Goal: Task Accomplishment & Management: Use online tool/utility

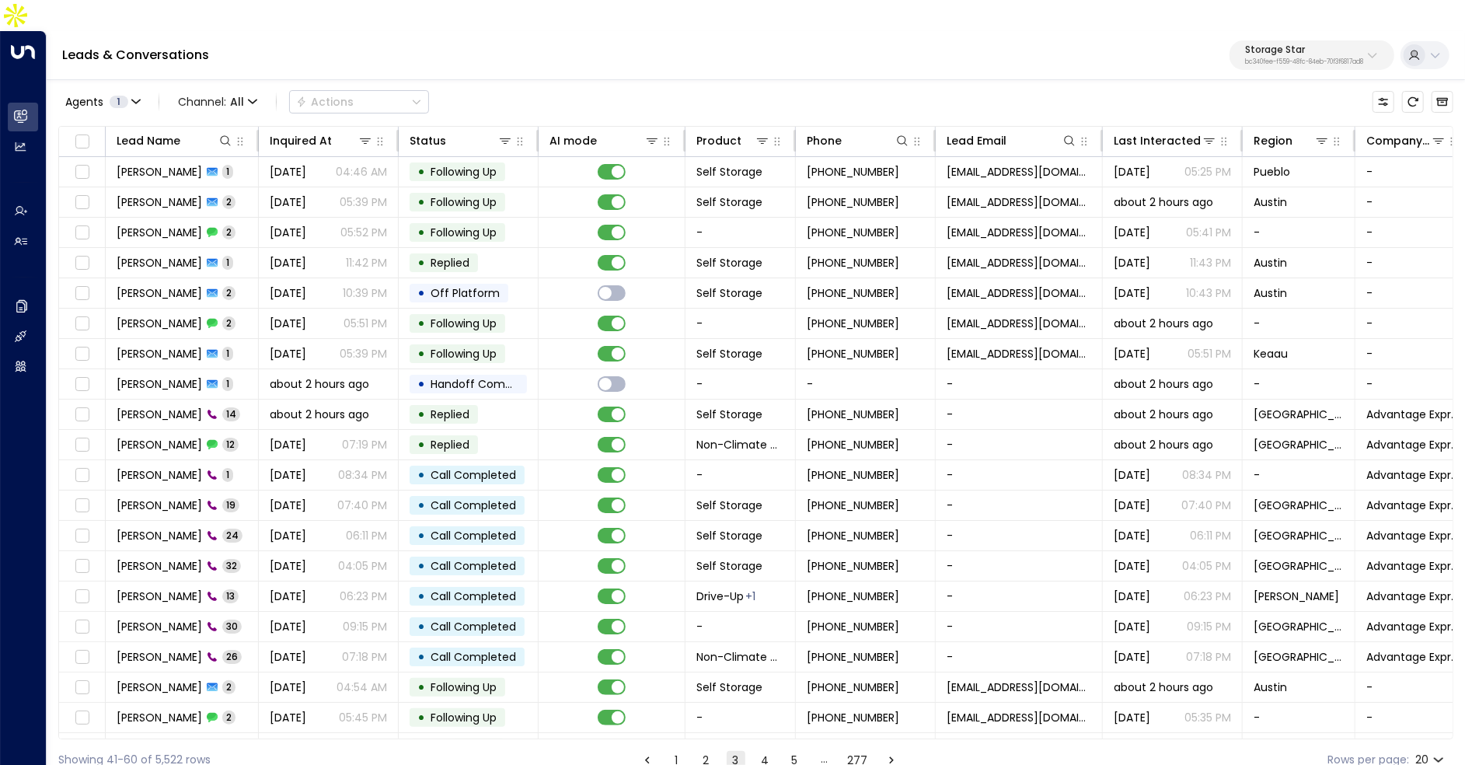
click at [230, 86] on div "Agents 1 Channel: All Actions" at bounding box center [243, 101] width 371 height 31
click at [242, 91] on span "Channel: All" at bounding box center [218, 102] width 92 height 22
click at [221, 131] on p "SMS" at bounding box center [226, 132] width 75 height 16
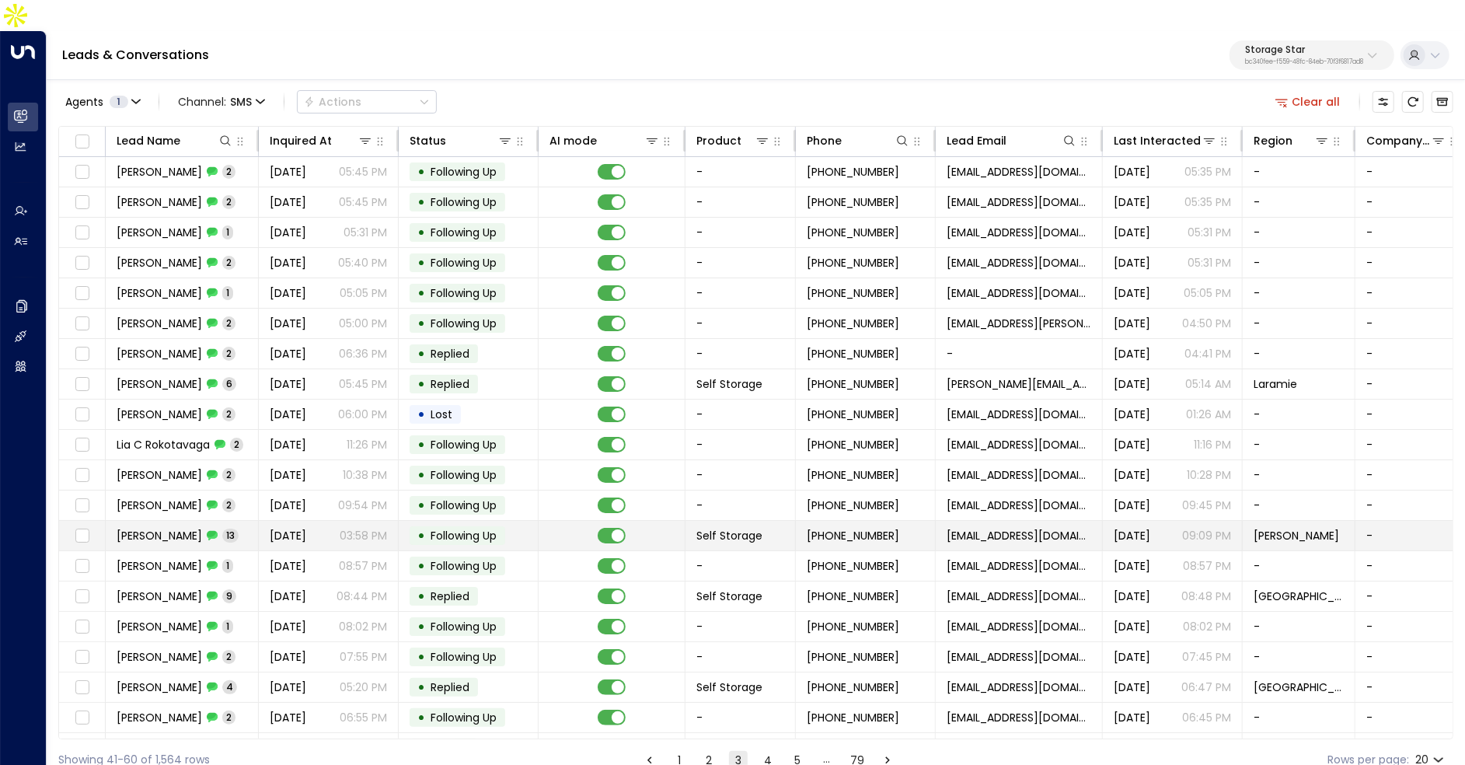
click at [168, 528] on span "Jason Jay" at bounding box center [159, 536] width 85 height 16
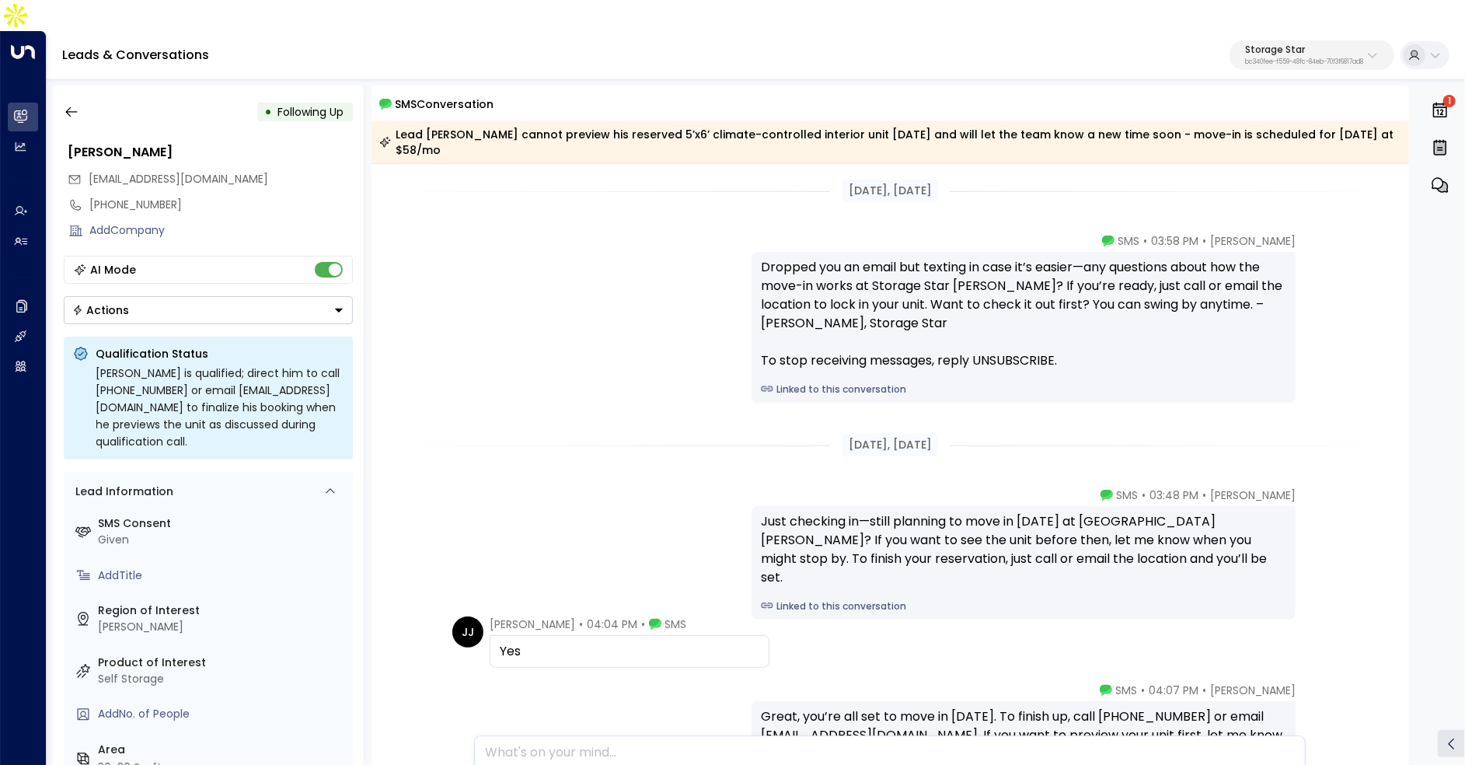
click at [807, 334] on div "Dropped you an email but texting in case it’s easier—any questions about how th…" at bounding box center [1023, 327] width 544 height 151
click at [807, 382] on link "Linked to this conversation" at bounding box center [1023, 389] width 525 height 14
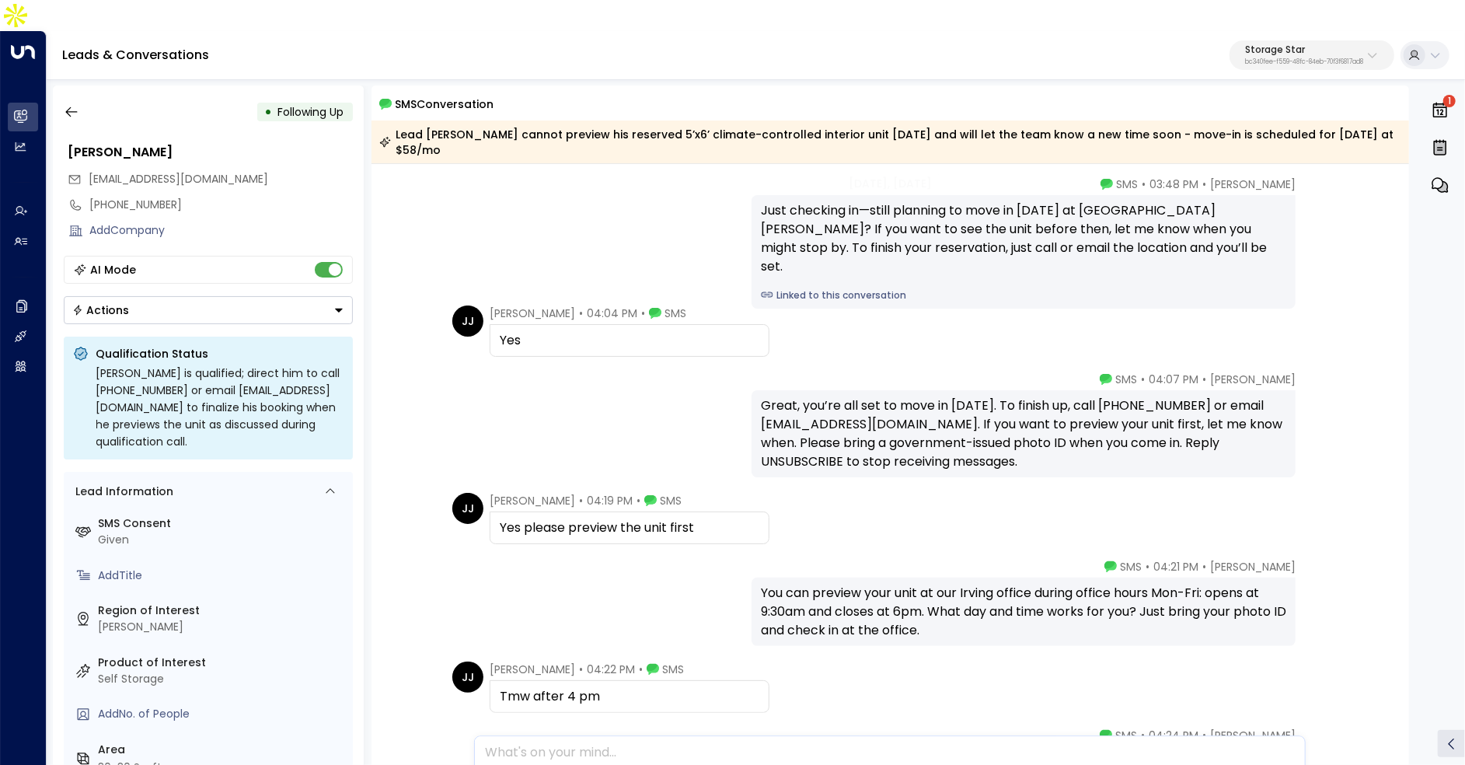
scroll to position [384, 0]
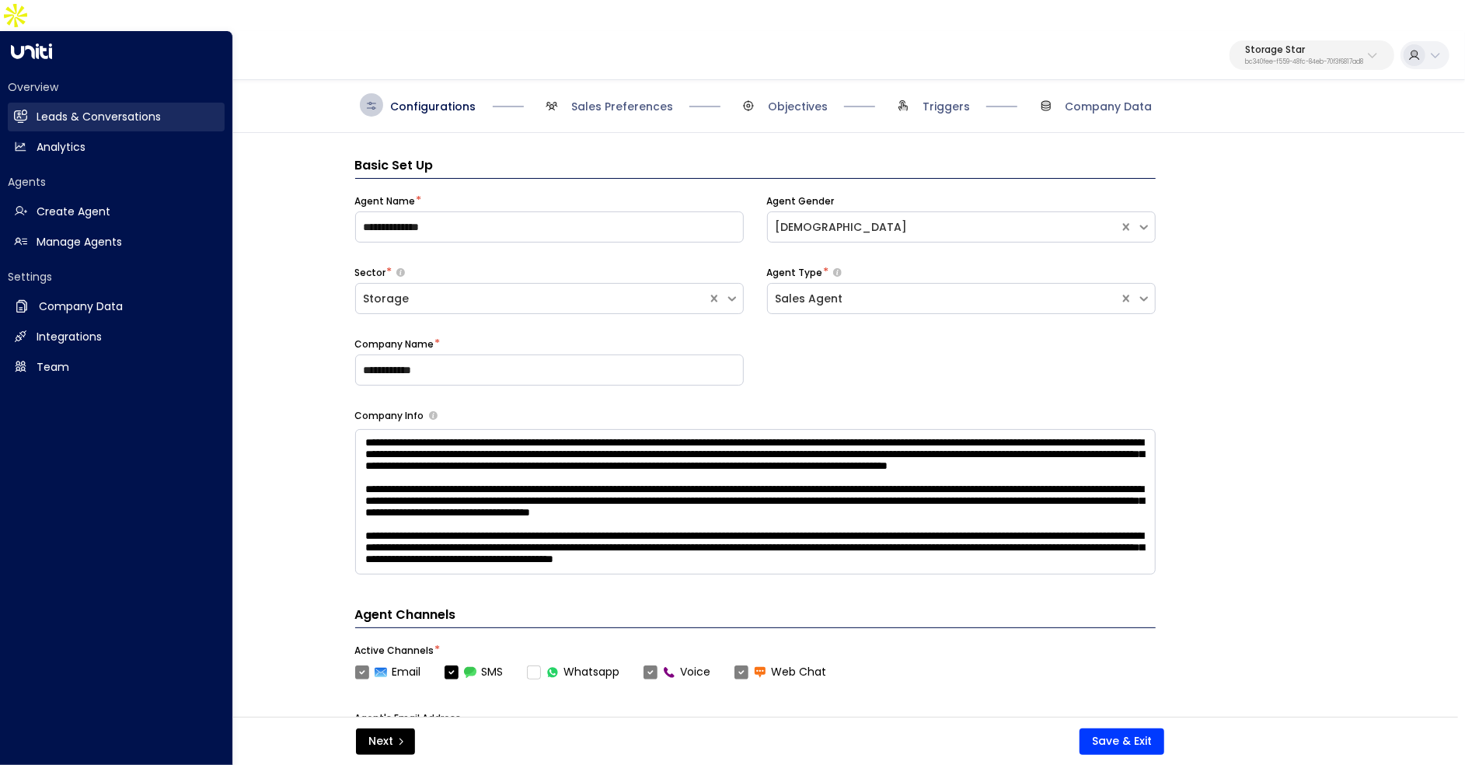
click at [23, 110] on icon at bounding box center [22, 116] width 10 height 13
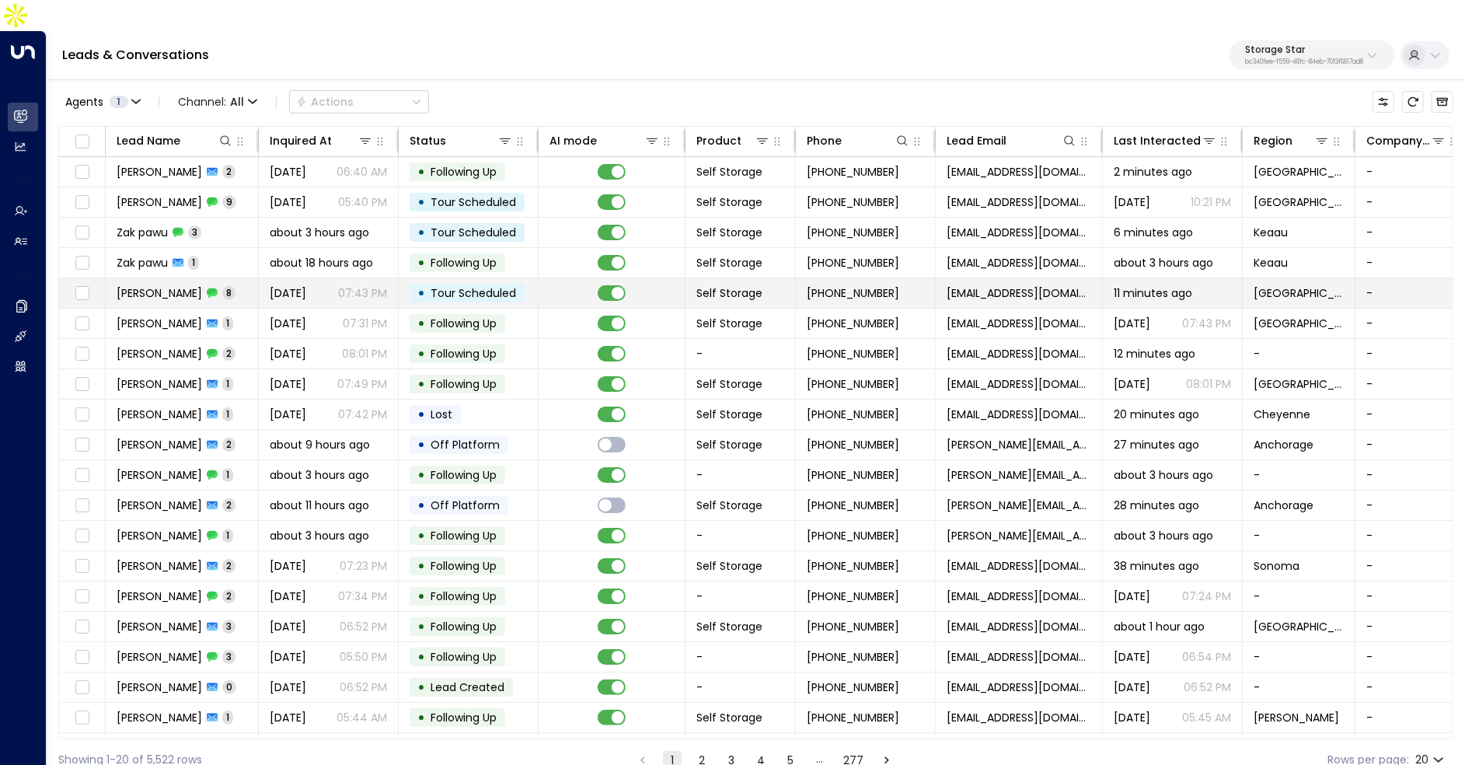
click at [331, 278] on td "[DATE] 07:43 PM" at bounding box center [329, 293] width 140 height 30
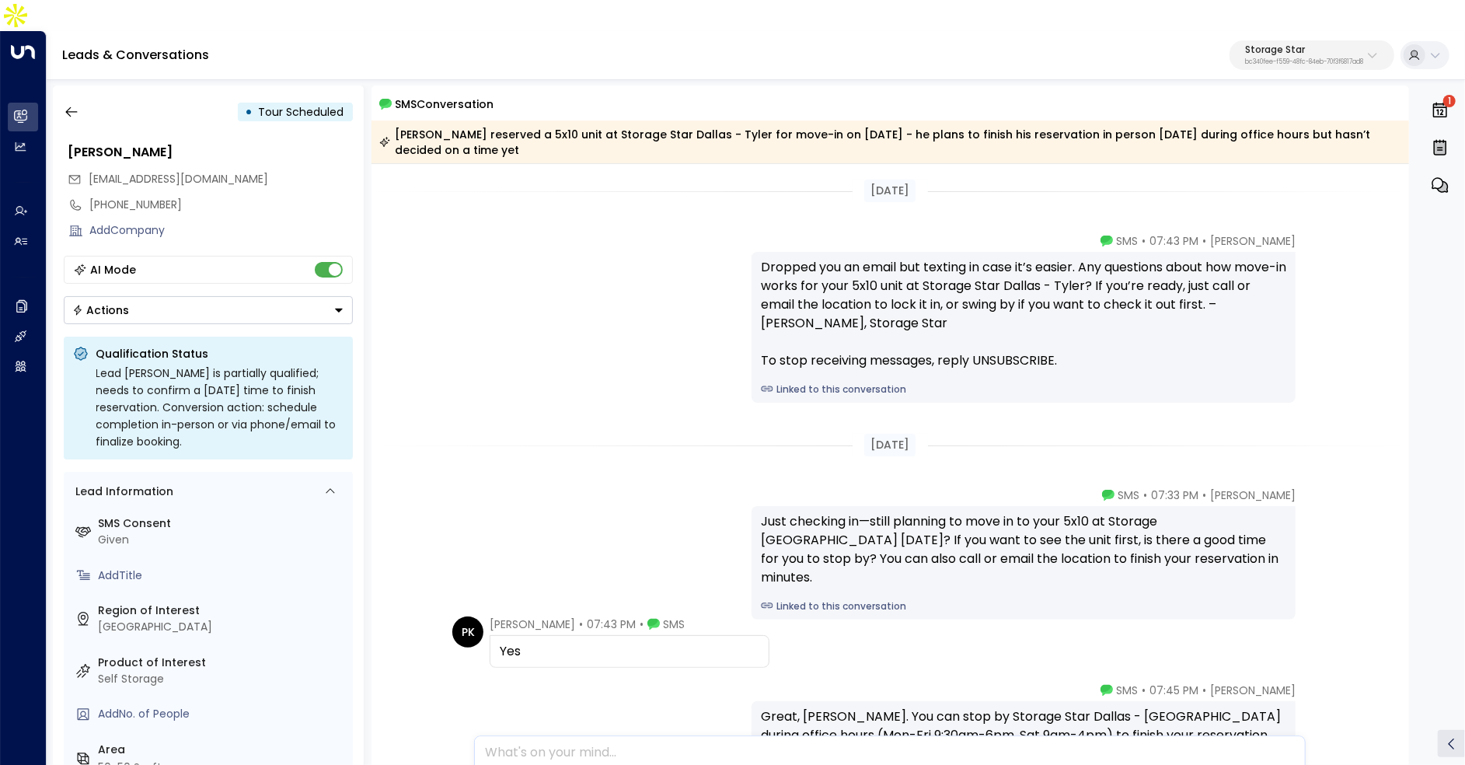
click at [832, 368] on div "Dropped you an email but texting in case it’s easier. Any questions about how m…" at bounding box center [1023, 327] width 544 height 151
click at [831, 382] on link "Linked to this conversation" at bounding box center [1023, 389] width 525 height 14
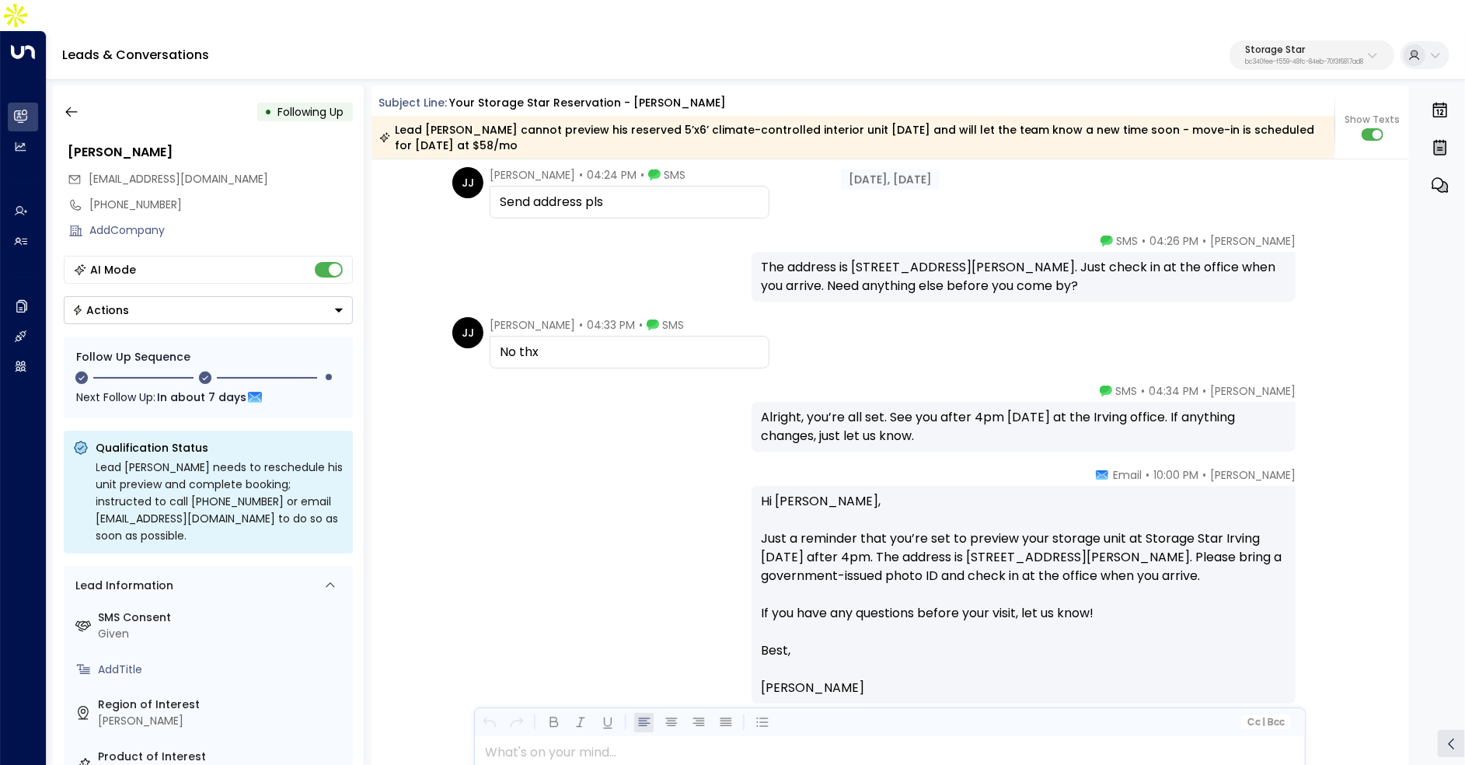
scroll to position [2571, 0]
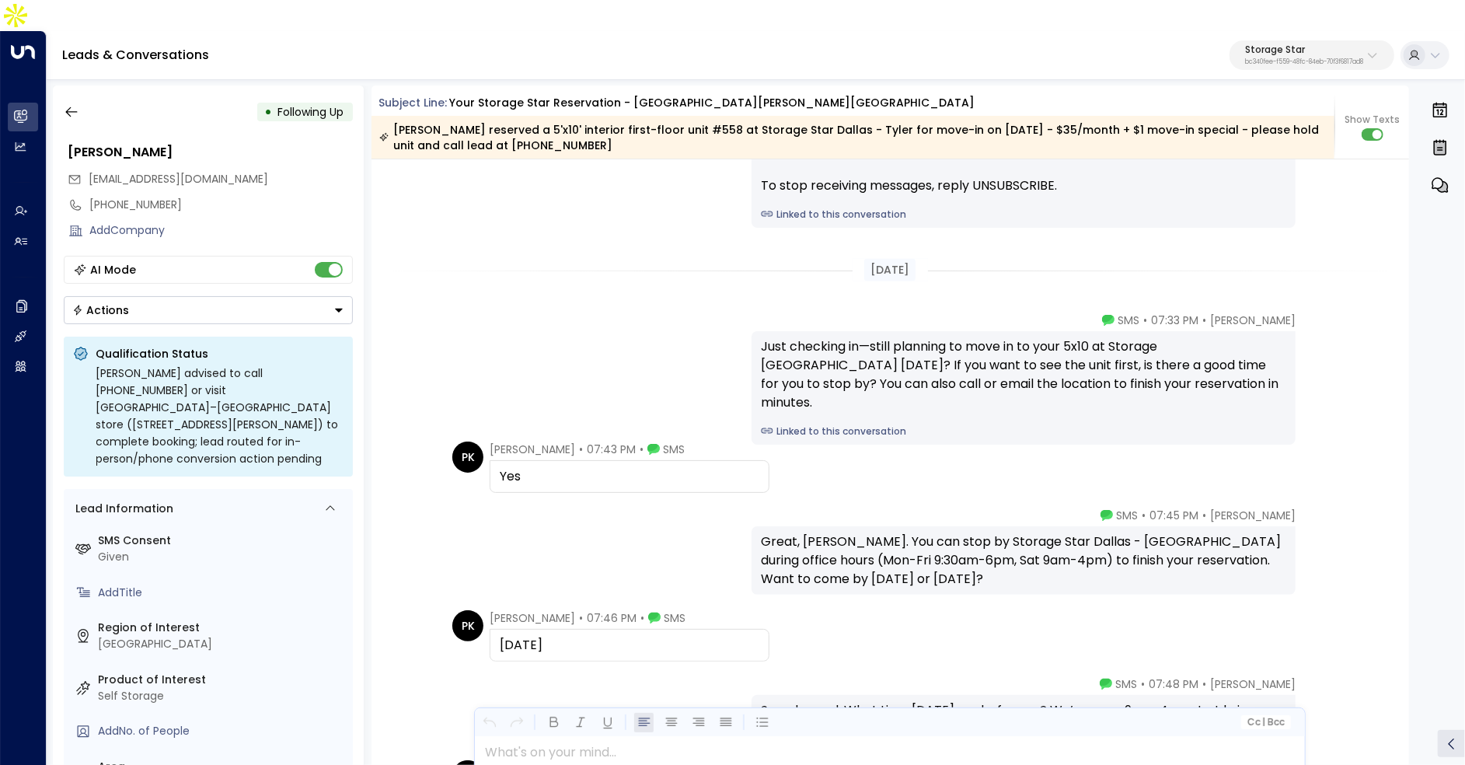
scroll to position [1771, 0]
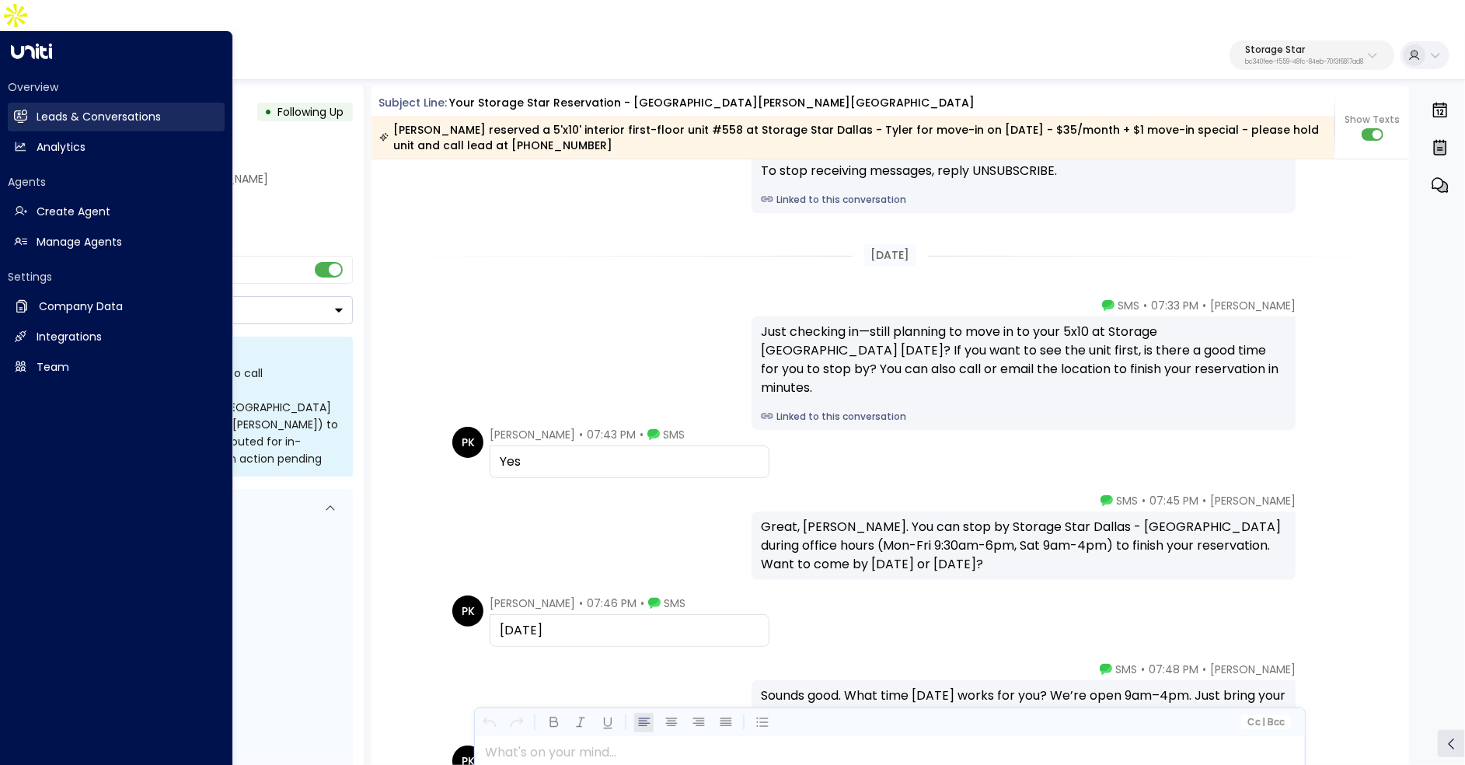
click at [79, 109] on h2 "Leads & Conversations" at bounding box center [99, 117] width 124 height 16
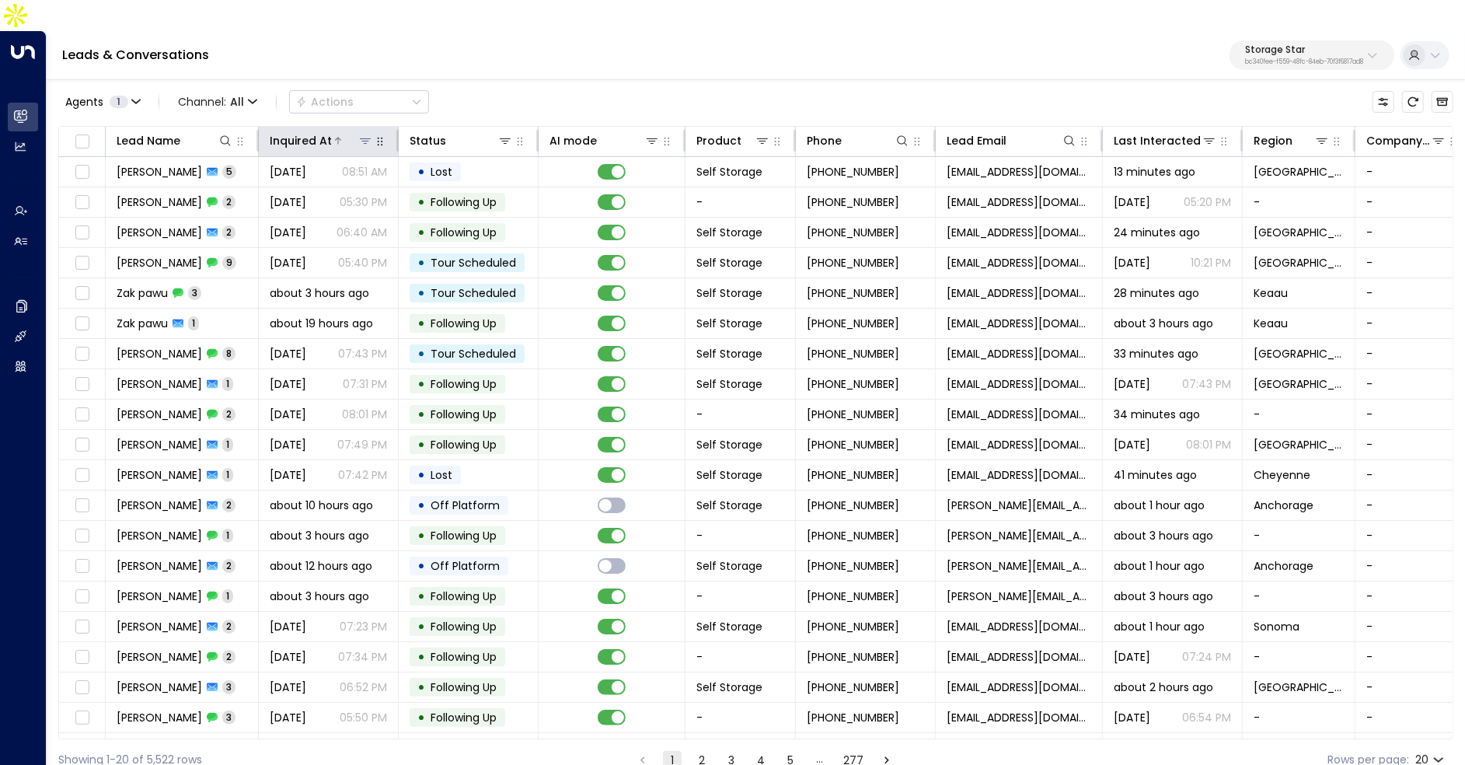
click at [286, 131] on div "Inquired At" at bounding box center [301, 140] width 62 height 19
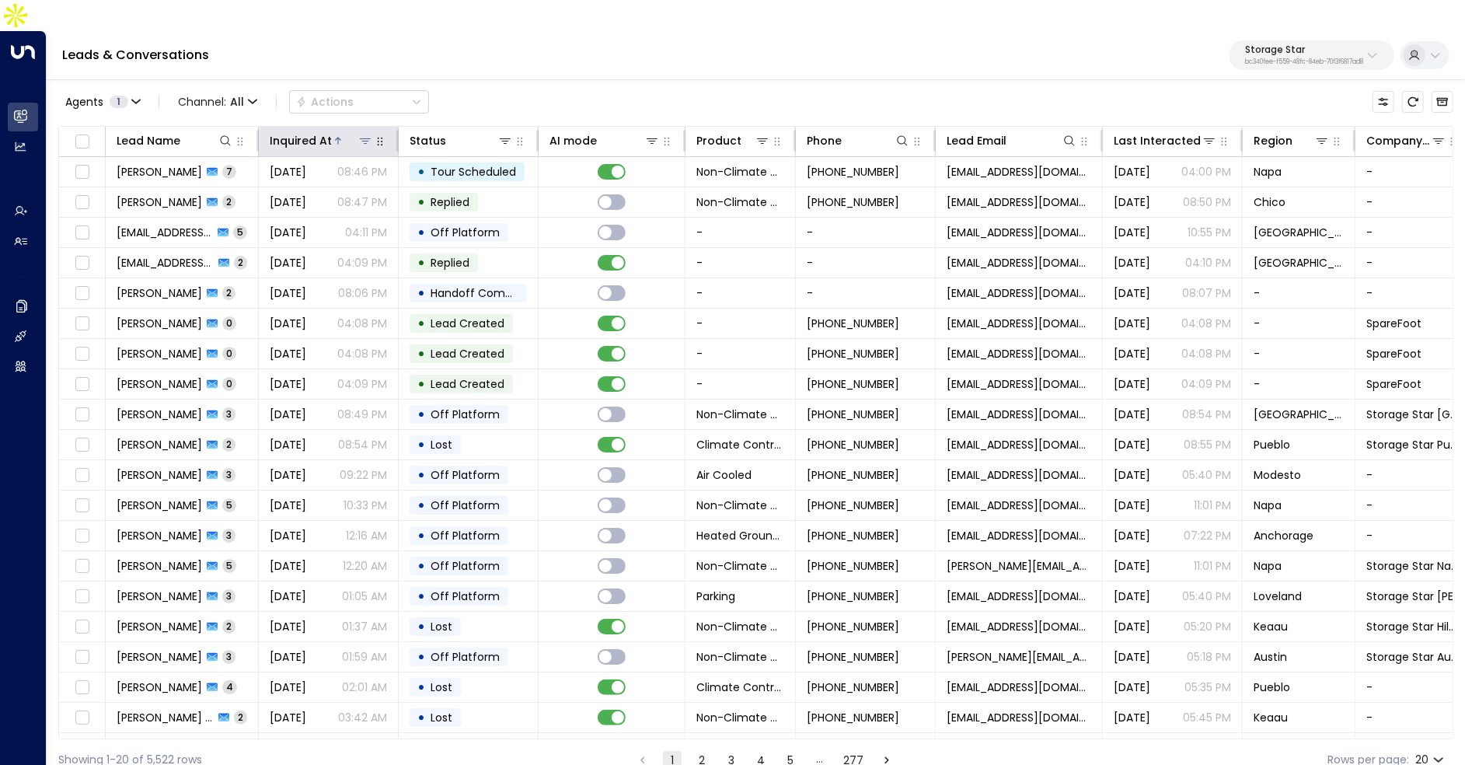
click at [286, 131] on div "Inquired At" at bounding box center [301, 140] width 62 height 19
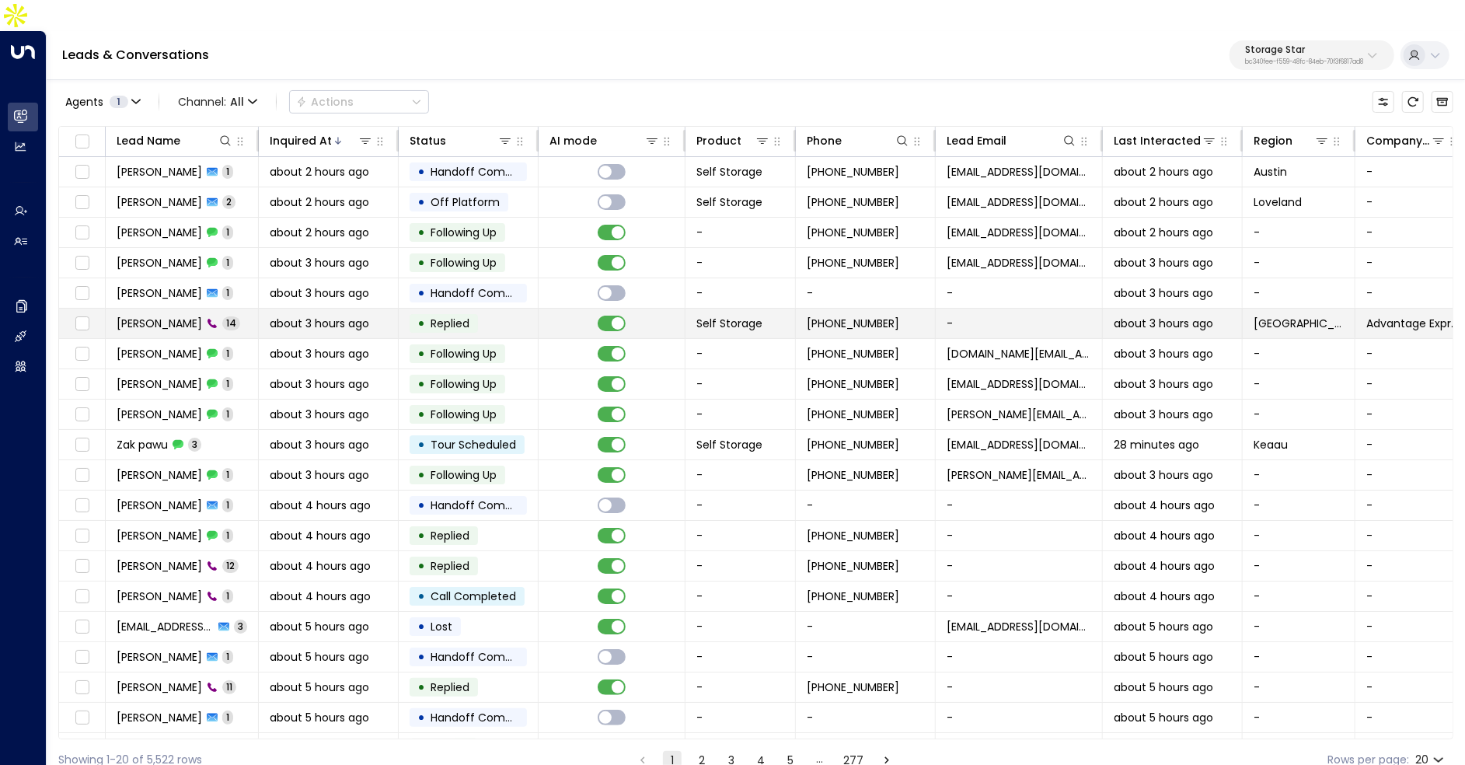
click at [190, 316] on span "John Johnson" at bounding box center [159, 324] width 85 height 16
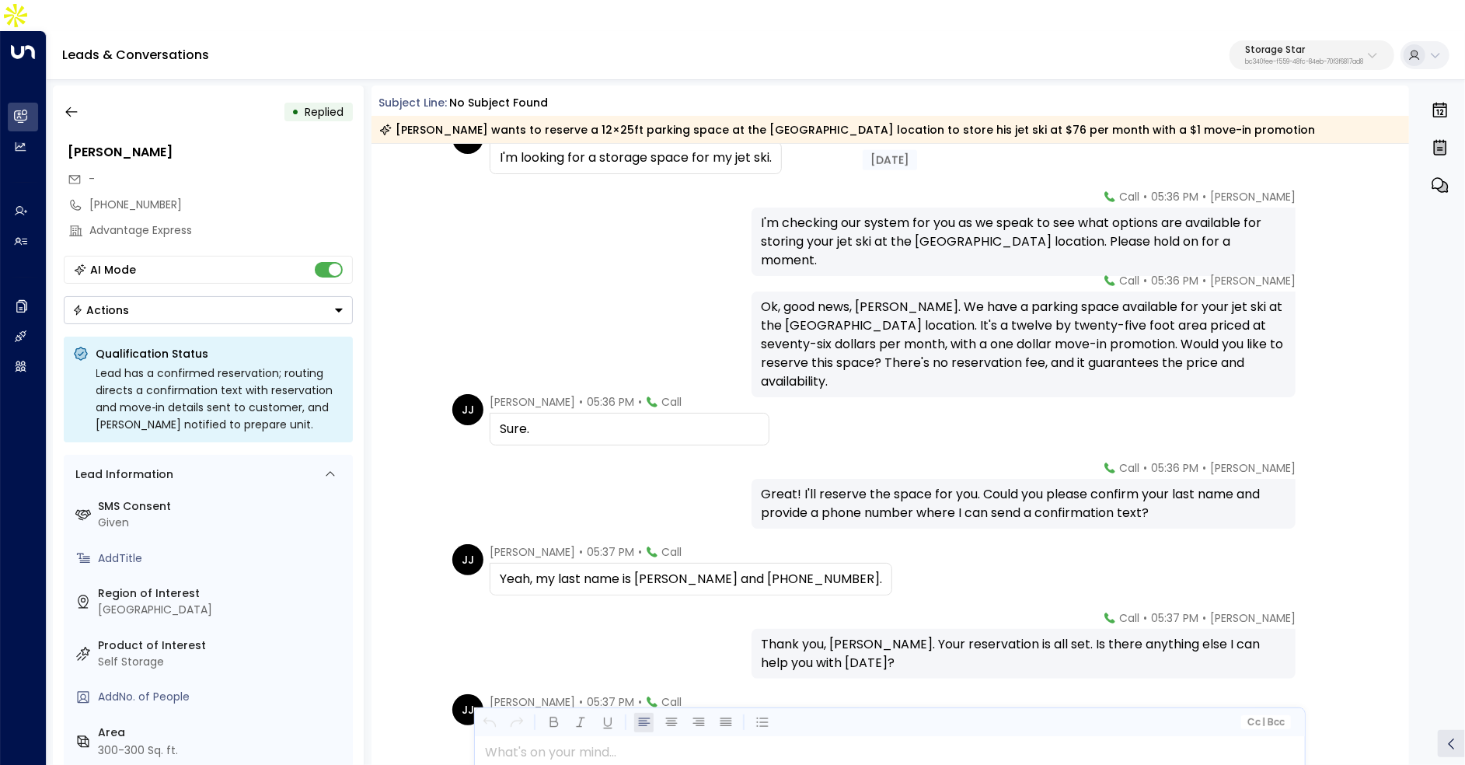
scroll to position [483, 0]
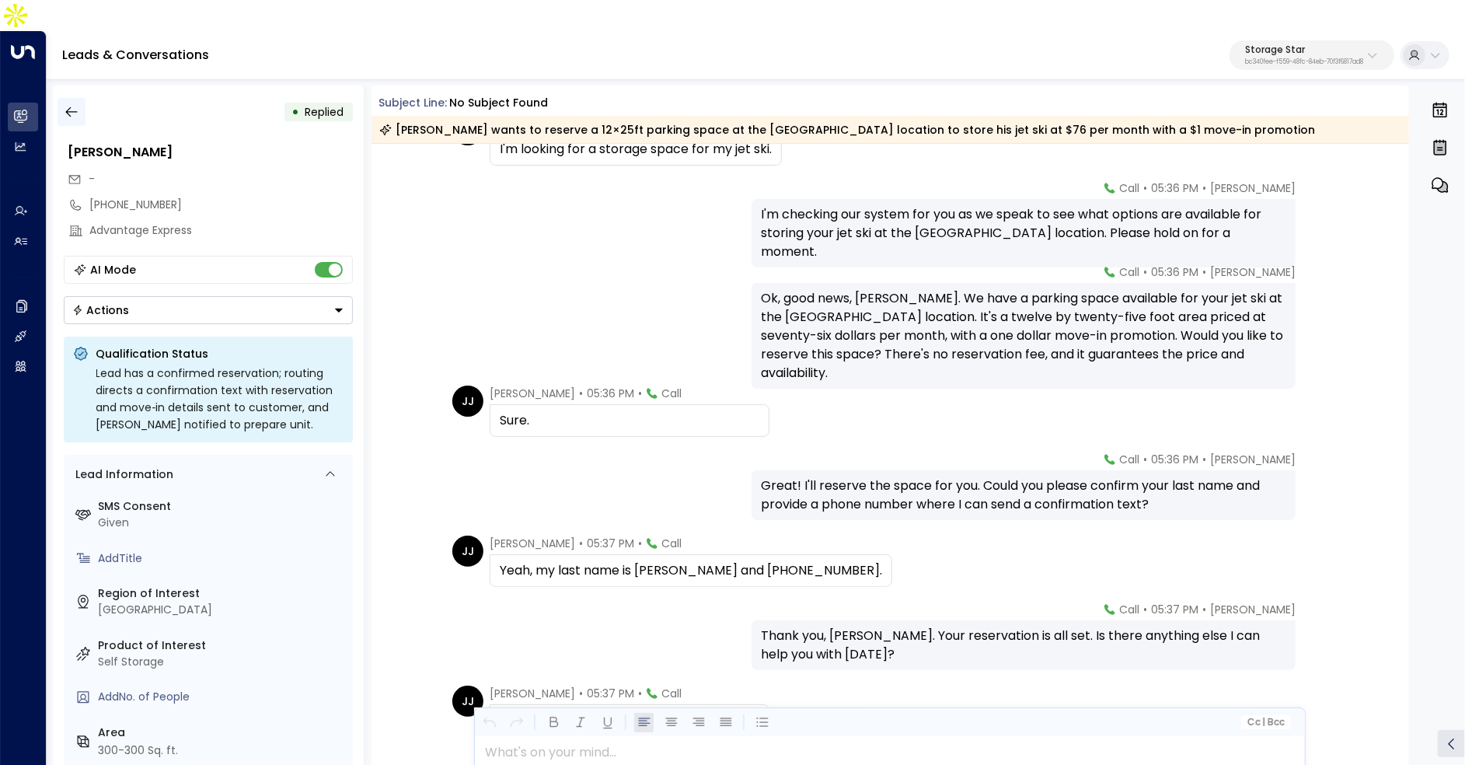
click at [75, 98] on button "button" at bounding box center [72, 112] width 28 height 28
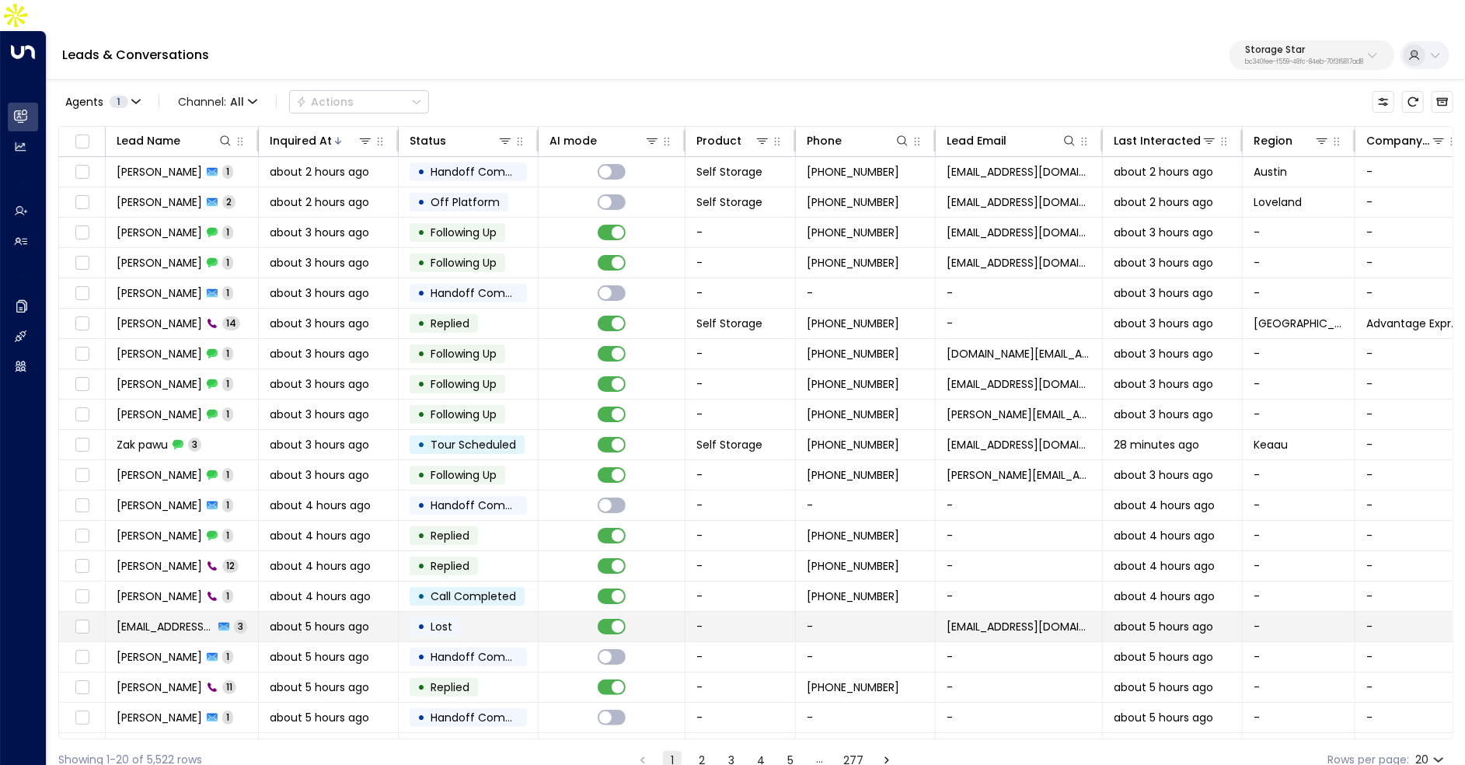
scroll to position [23, 0]
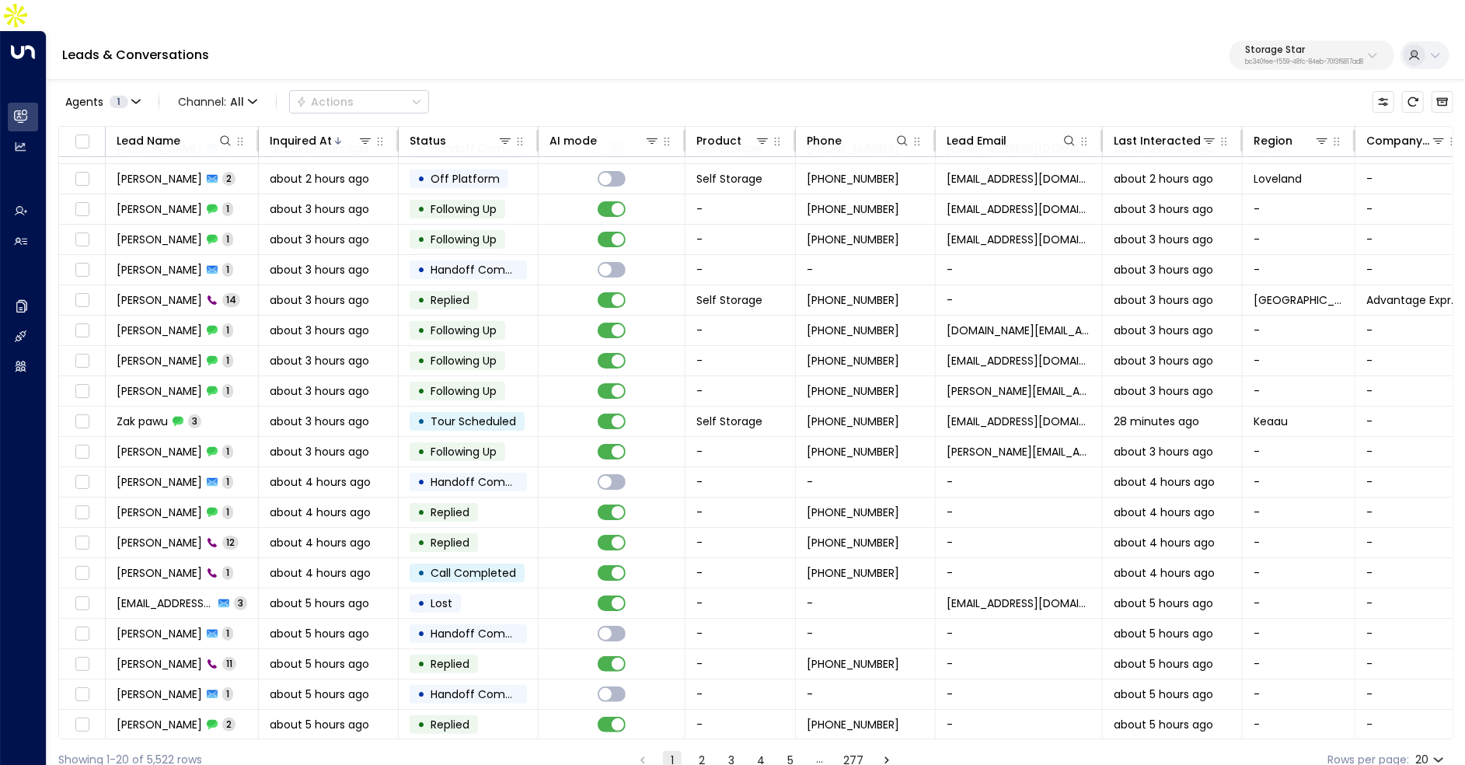
click at [702, 751] on button "2" at bounding box center [701, 760] width 19 height 19
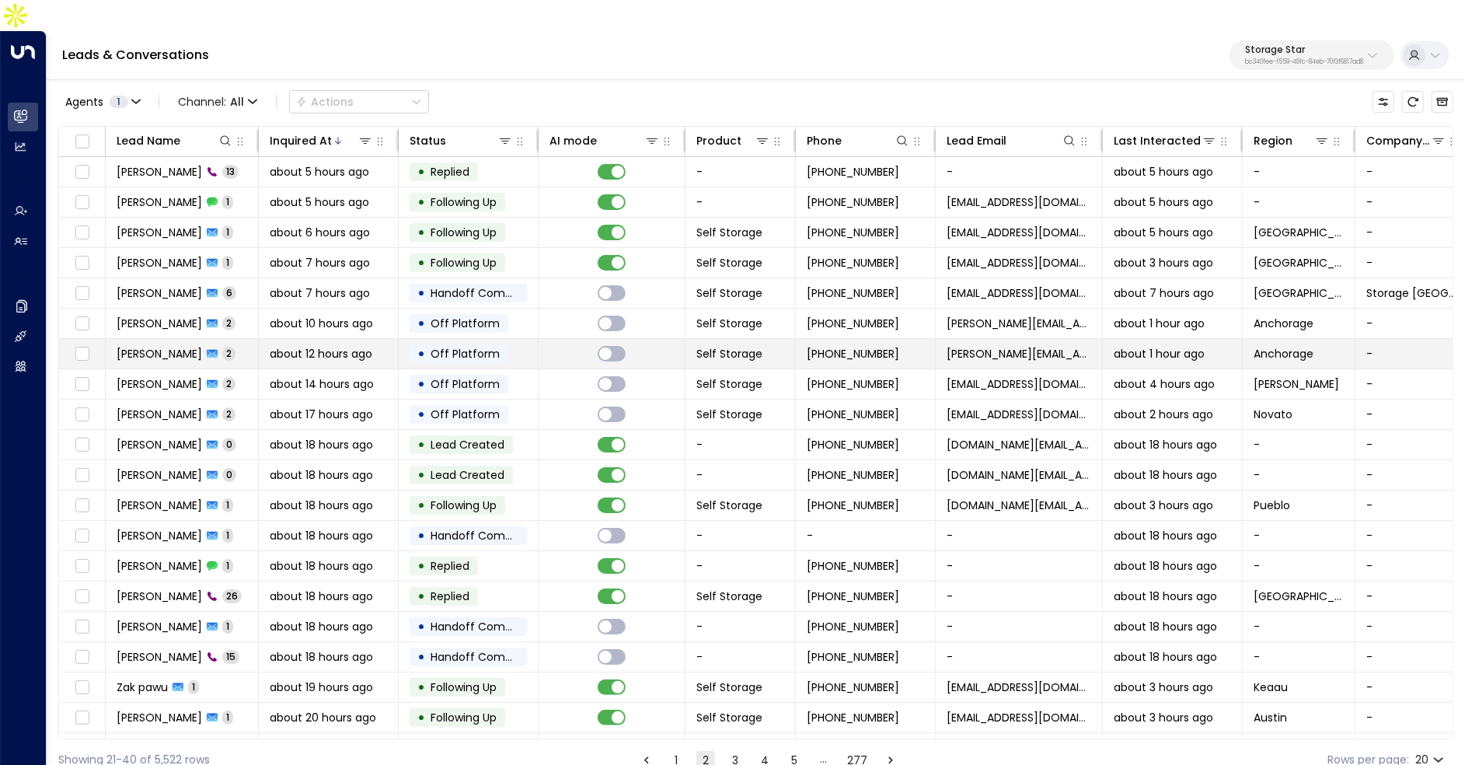
click at [226, 347] on span "2" at bounding box center [228, 353] width 13 height 13
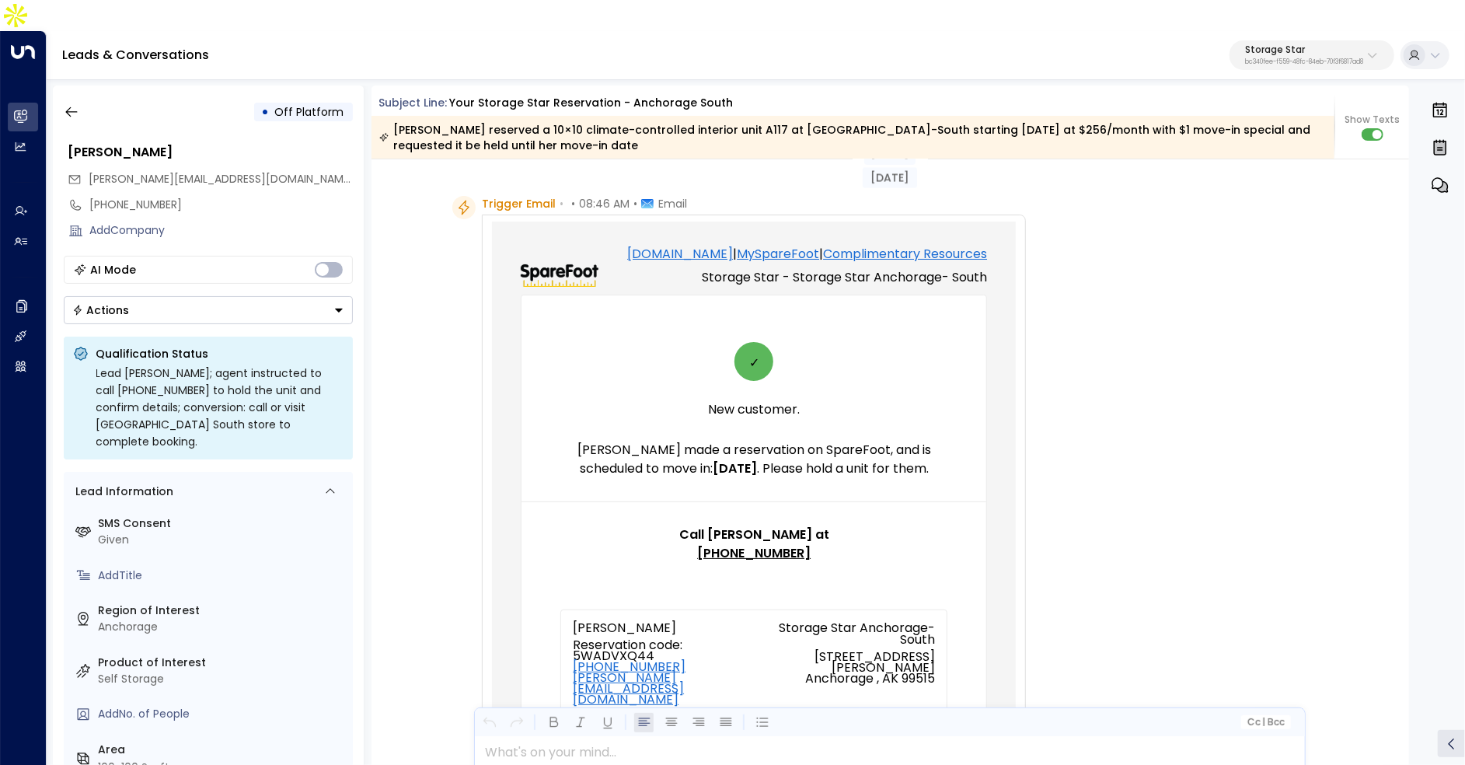
scroll to position [26, 0]
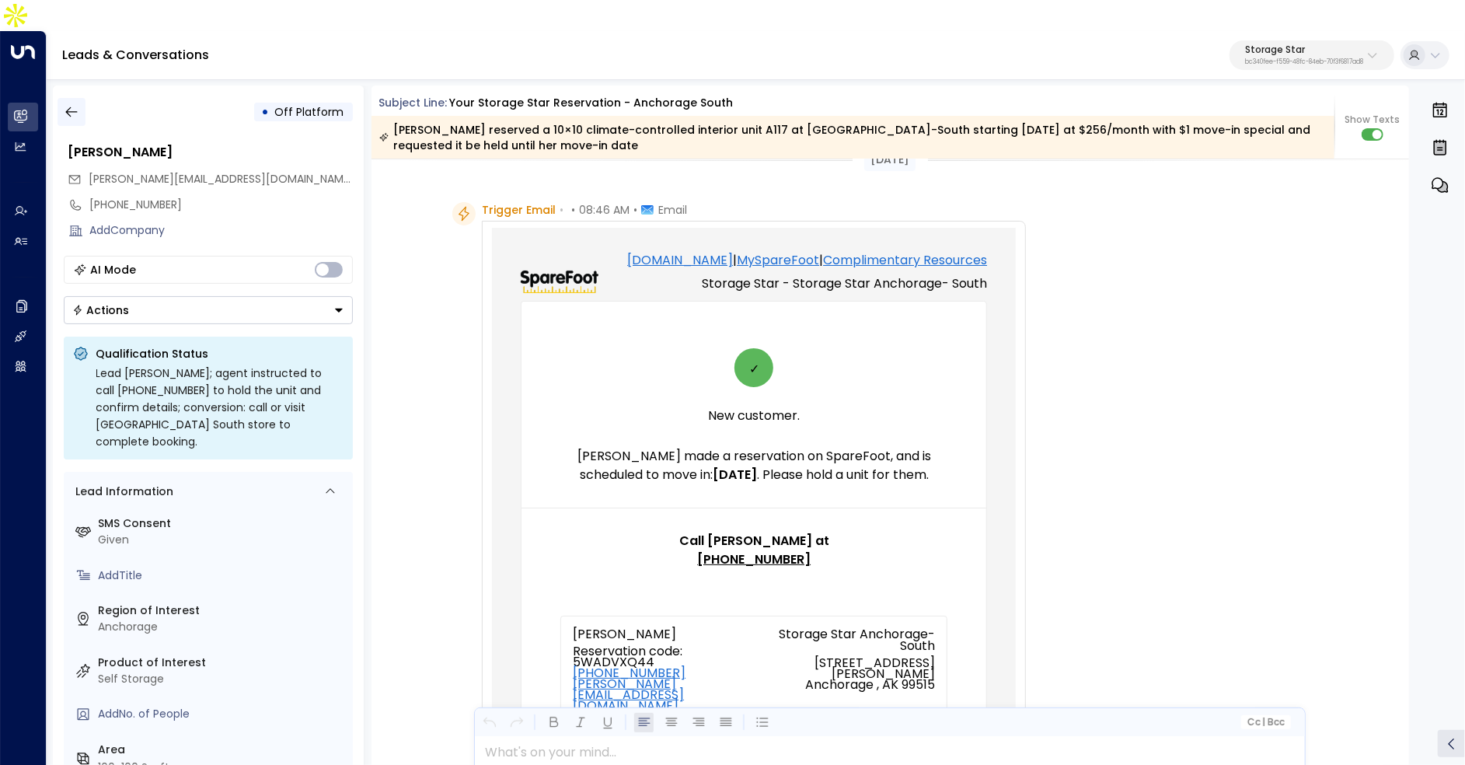
click at [69, 104] on icon "button" at bounding box center [72, 112] width 16 height 16
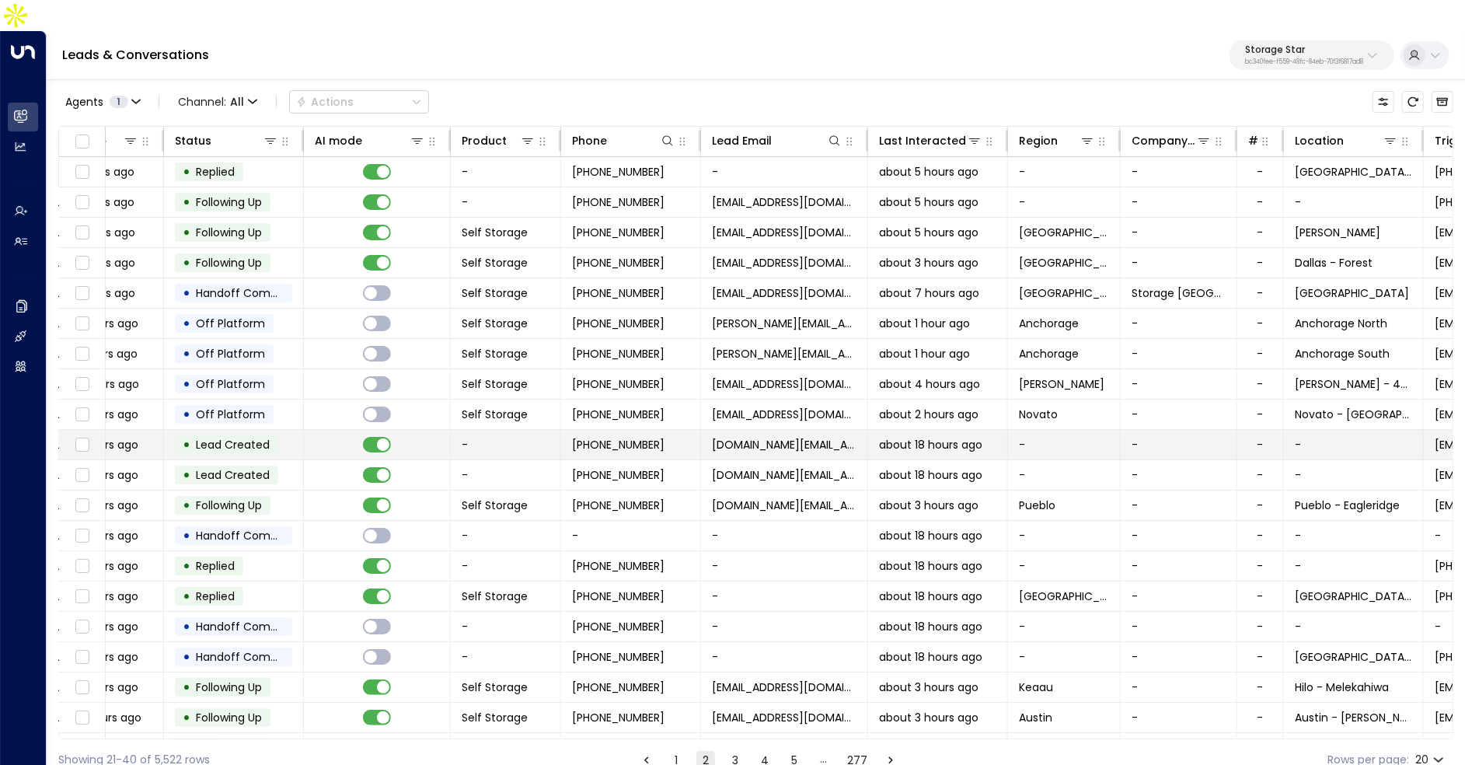
scroll to position [0, 351]
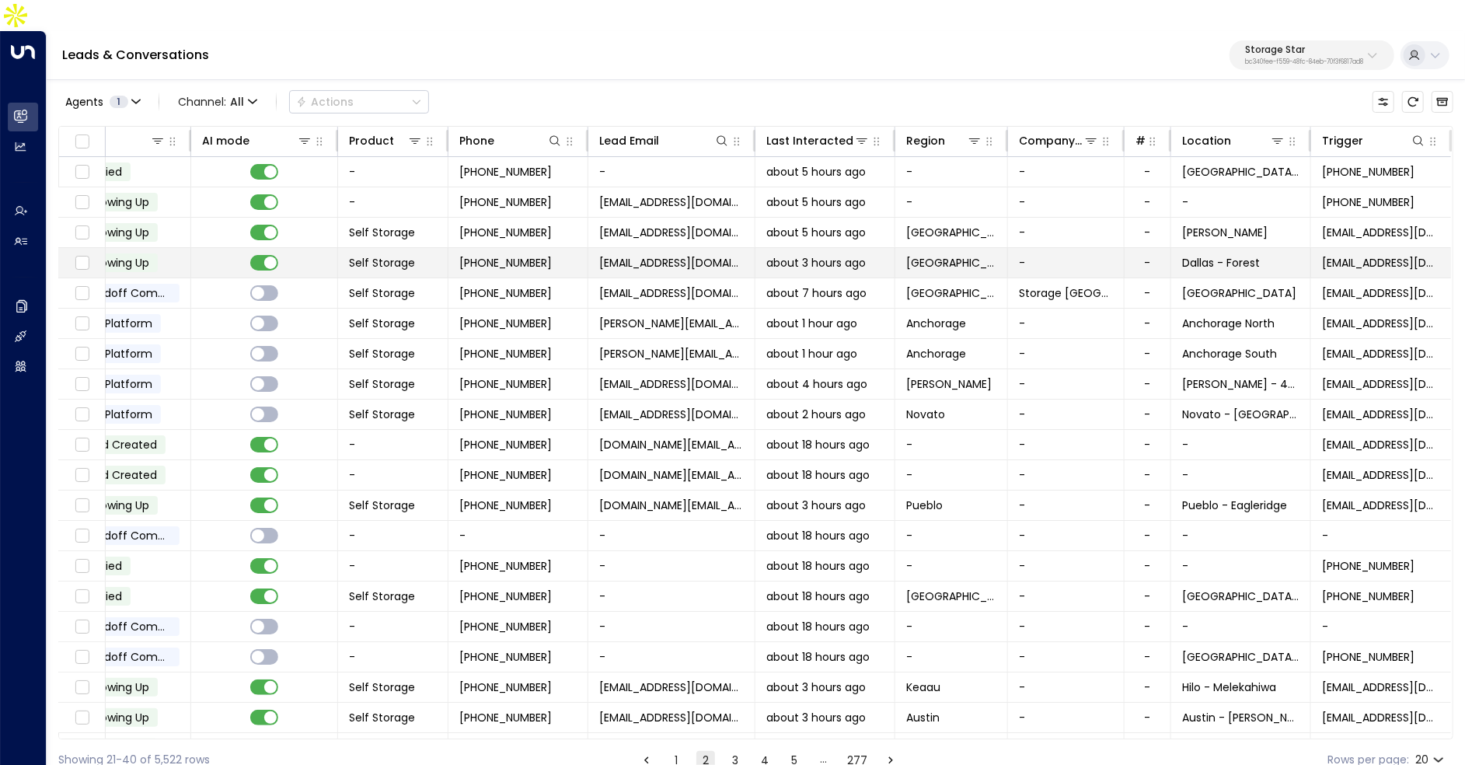
click at [946, 248] on td "[GEOGRAPHIC_DATA]" at bounding box center [951, 263] width 113 height 30
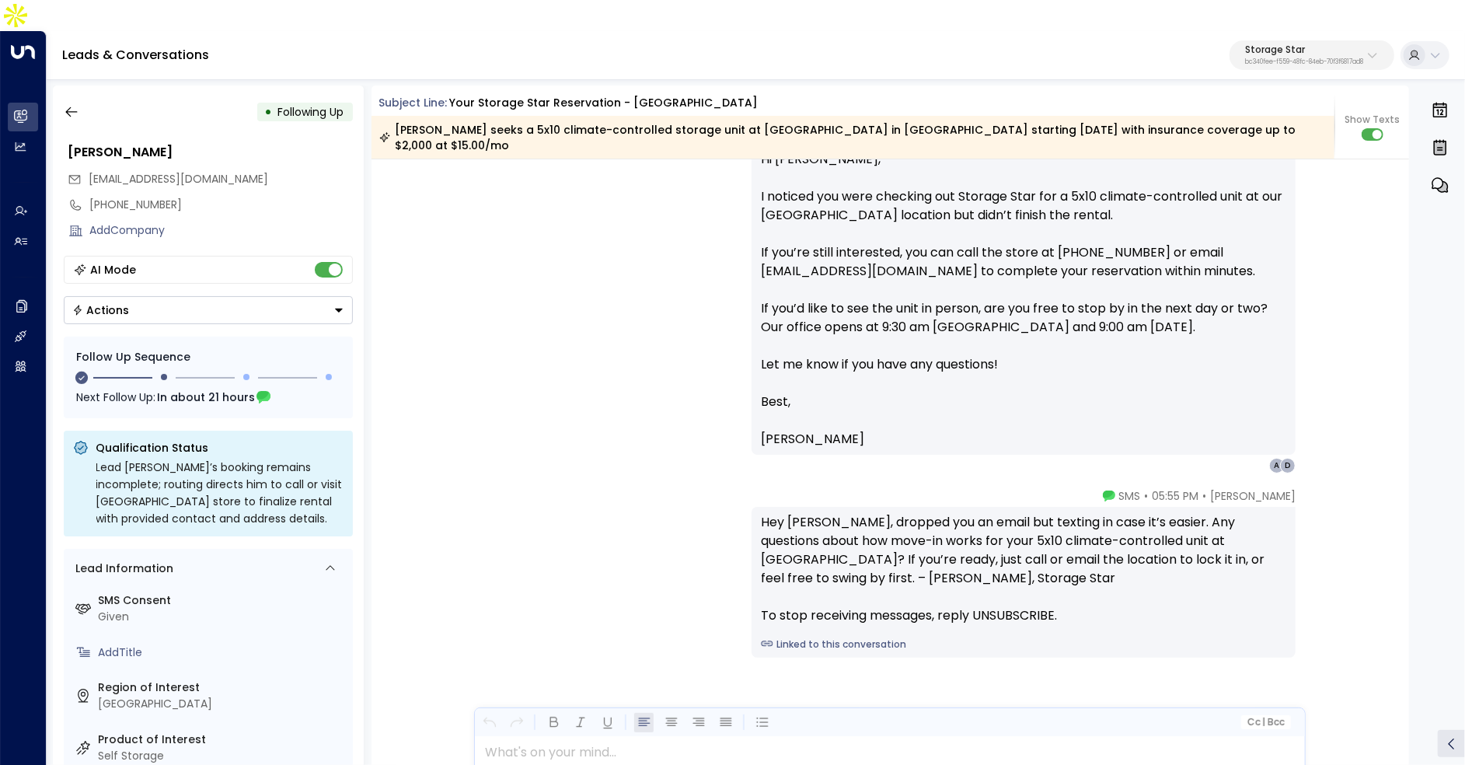
scroll to position [1065, 0]
